Goal: Transaction & Acquisition: Purchase product/service

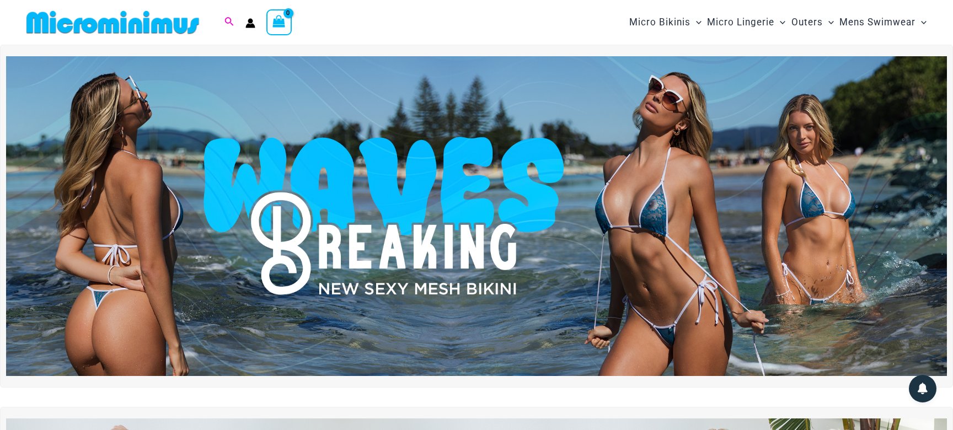
click at [226, 19] on icon "Search icon link" at bounding box center [229, 21] width 9 height 9
click at [286, 23] on input "Search for: Search" at bounding box center [300, 22] width 130 height 33
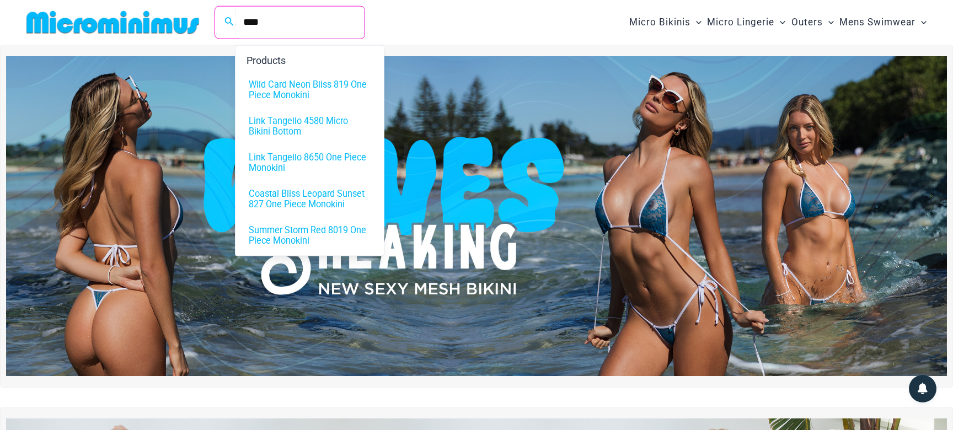
type input "****"
click button "Search" at bounding box center [0, 0] width 0 height 0
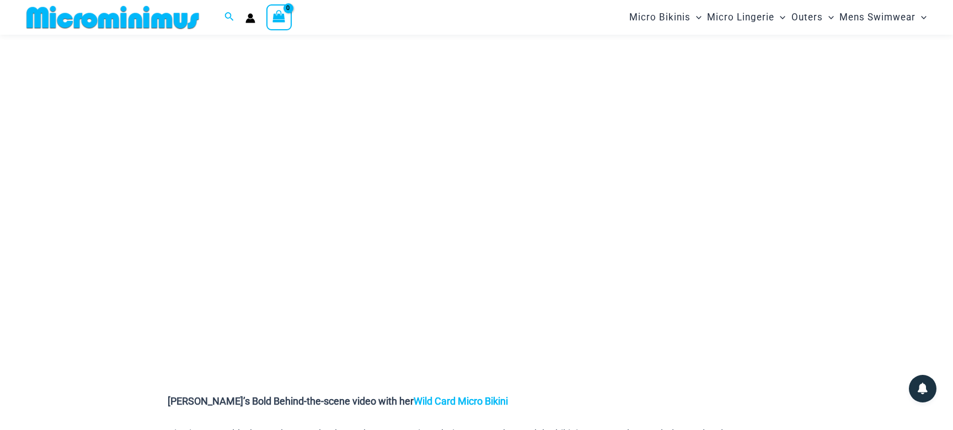
scroll to position [56, 0]
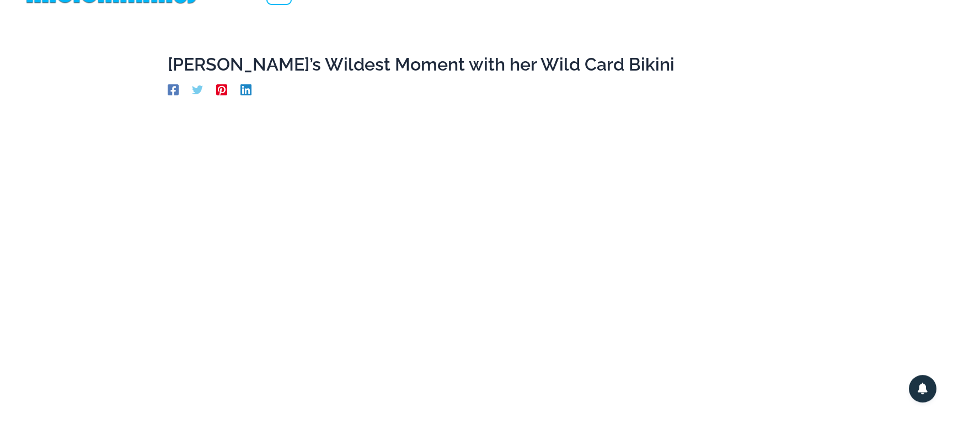
scroll to position [0, 0]
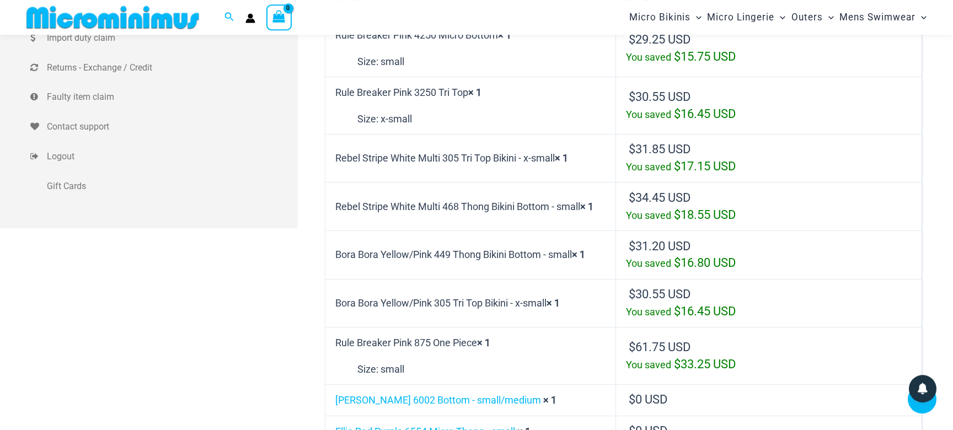
scroll to position [270, 0]
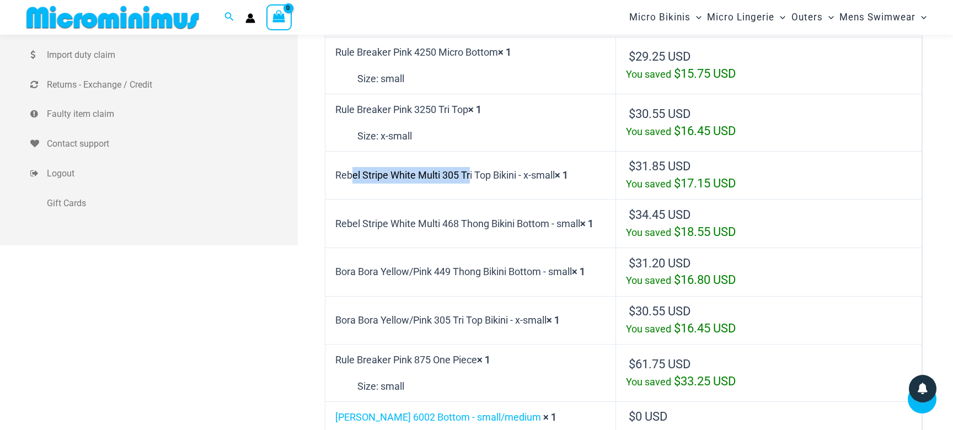
drag, startPoint x: 336, startPoint y: 176, endPoint x: 459, endPoint y: 174, distance: 123.0
click at [459, 174] on td "Rebel Stripe White Multi 305 Tri Top Bikini - x-small × 1" at bounding box center [470, 175] width 291 height 49
copy td "Rebel Stripe White Multi 305"
click at [440, 170] on td "Rebel Stripe White Multi 305 Tri Top Bikini - x-small × 1" at bounding box center [470, 175] width 291 height 49
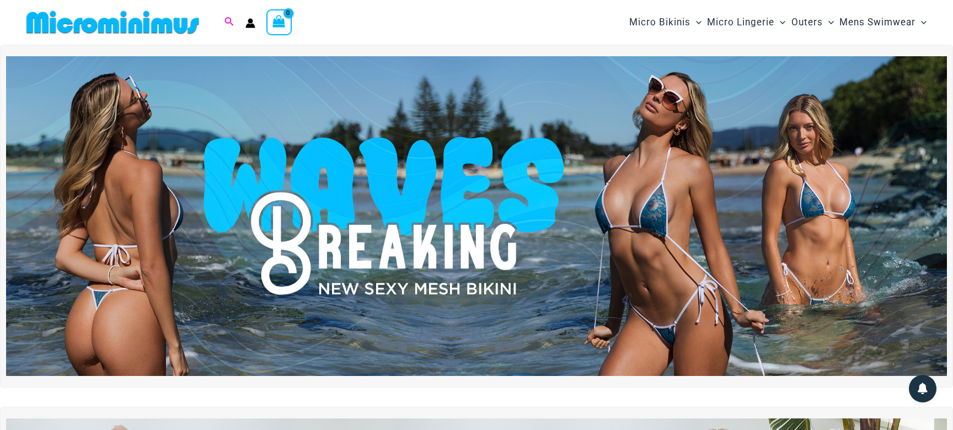
click at [228, 20] on icon "Search icon link" at bounding box center [228, 22] width 9 height 10
click at [275, 25] on input "Search for: Search" at bounding box center [300, 22] width 130 height 33
type input "*****"
click button "Search" at bounding box center [0, 0] width 0 height 0
